Goal: Transaction & Acquisition: Purchase product/service

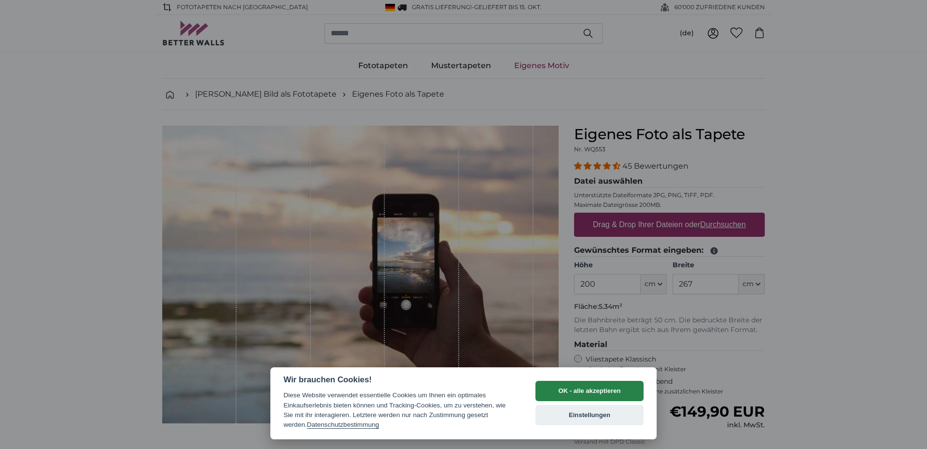
click at [589, 386] on button "OK - alle akzeptieren" at bounding box center [589, 390] width 108 height 20
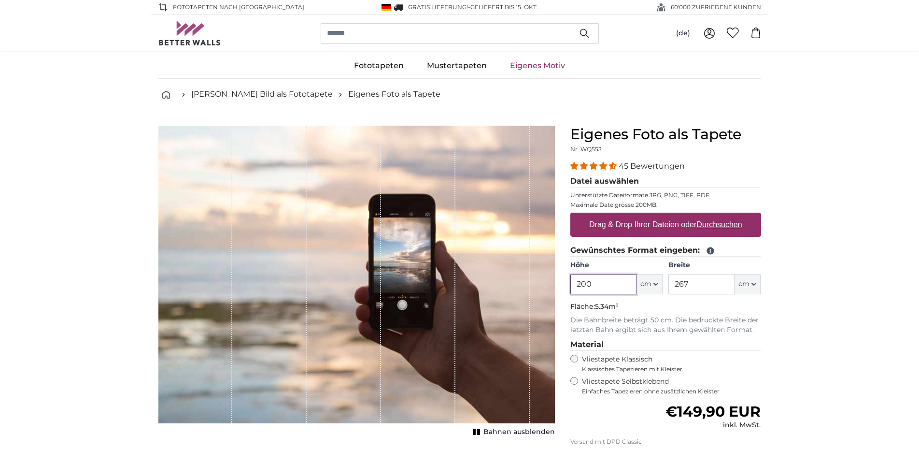
drag, startPoint x: 600, startPoint y: 280, endPoint x: 547, endPoint y: 282, distance: 53.2
click at [570, 282] on input "200" at bounding box center [603, 284] width 66 height 20
type input "230"
drag, startPoint x: 697, startPoint y: 282, endPoint x: 660, endPoint y: 284, distance: 37.7
click at [668, 284] on input "267" at bounding box center [701, 284] width 66 height 20
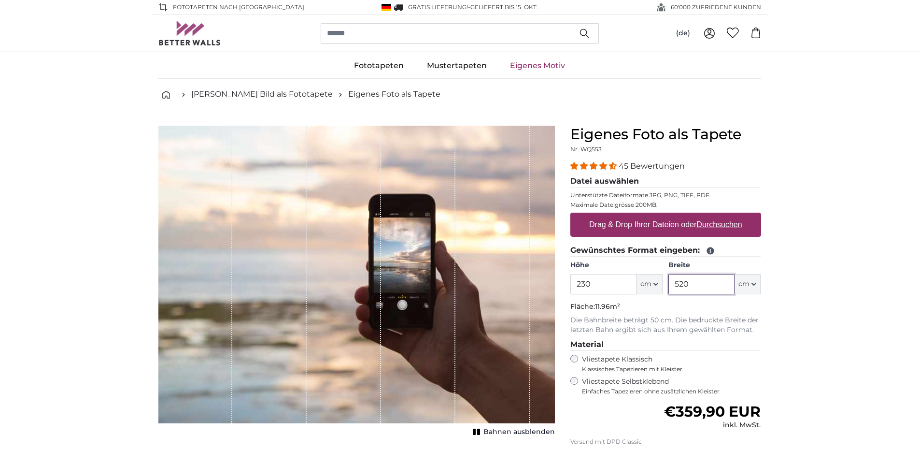
type input "520"
